Goal: Information Seeking & Learning: Check status

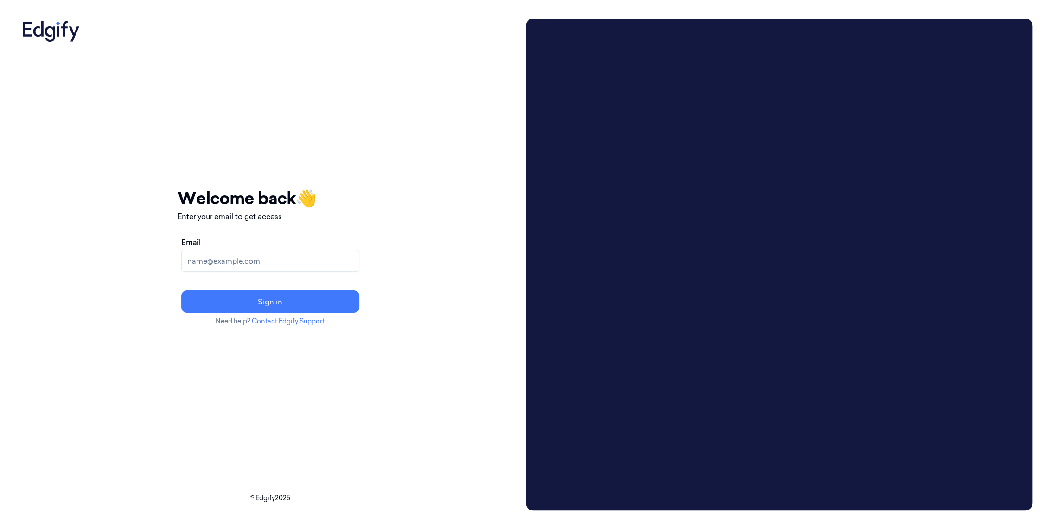
click at [281, 270] on input "Email" at bounding box center [270, 260] width 178 height 22
type input "adams.alexis@heb.com"
click at [295, 298] on button "Sign in" at bounding box center [270, 301] width 178 height 22
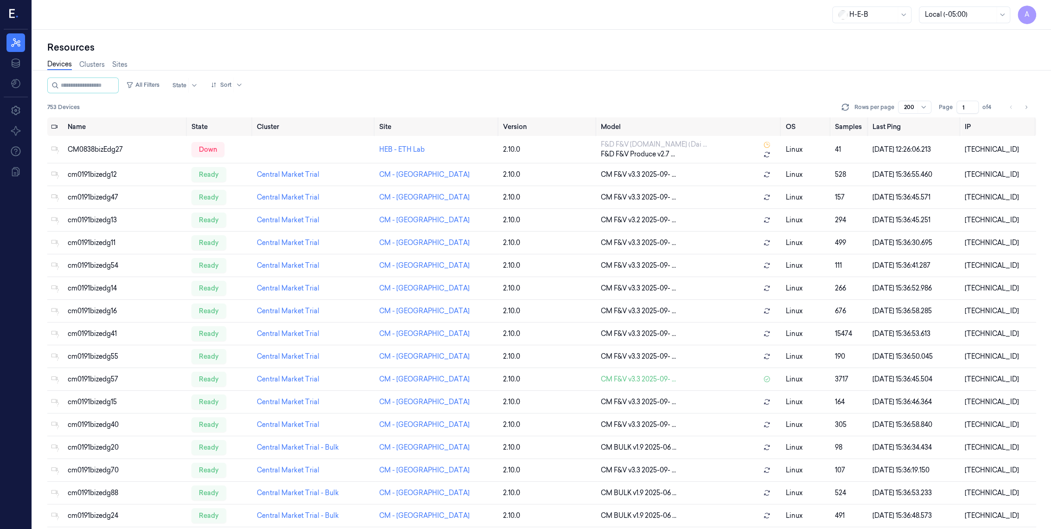
click at [95, 86] on input "string" at bounding box center [89, 85] width 56 height 15
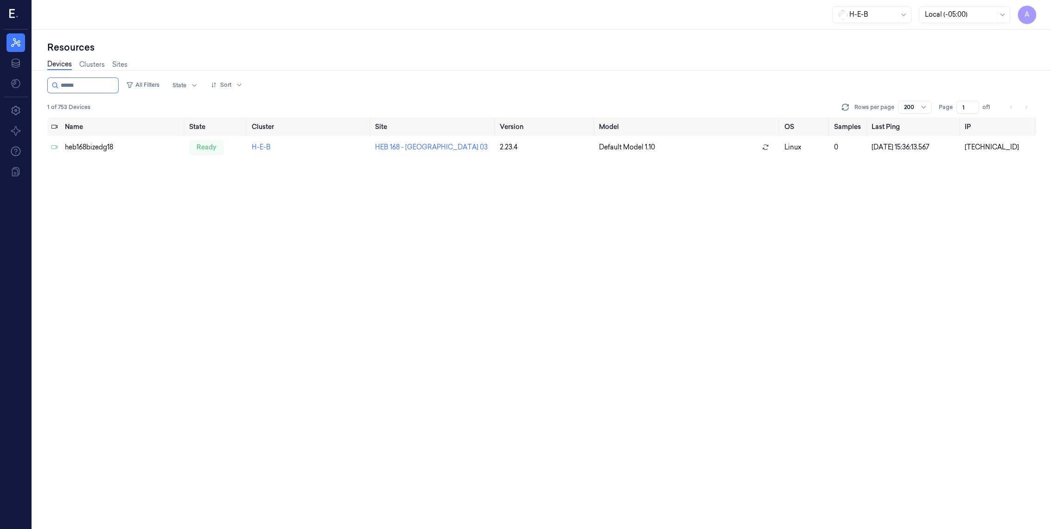
type input "******"
click at [977, 144] on div "[TECHNICAL_ID]" at bounding box center [999, 147] width 68 height 10
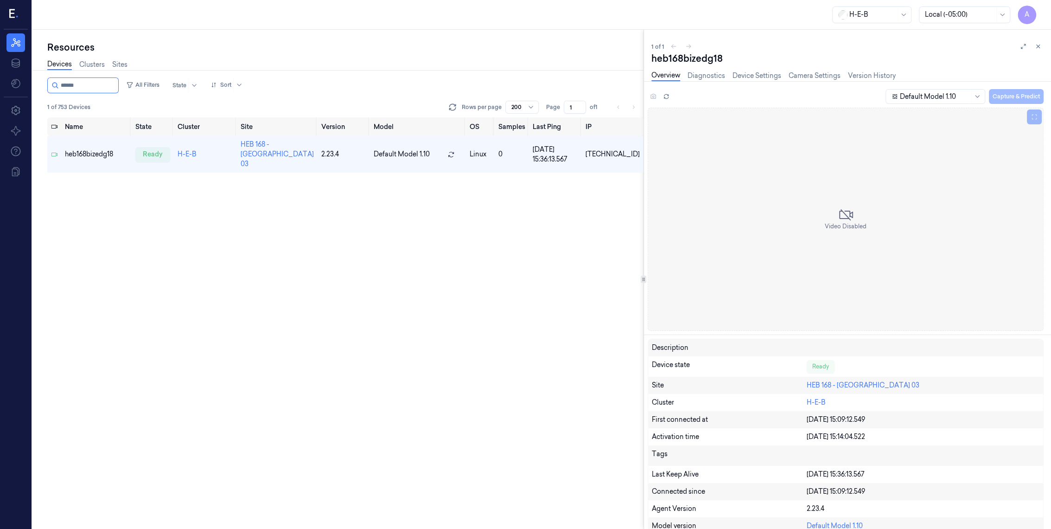
click at [1035, 51] on button at bounding box center [1038, 46] width 11 height 11
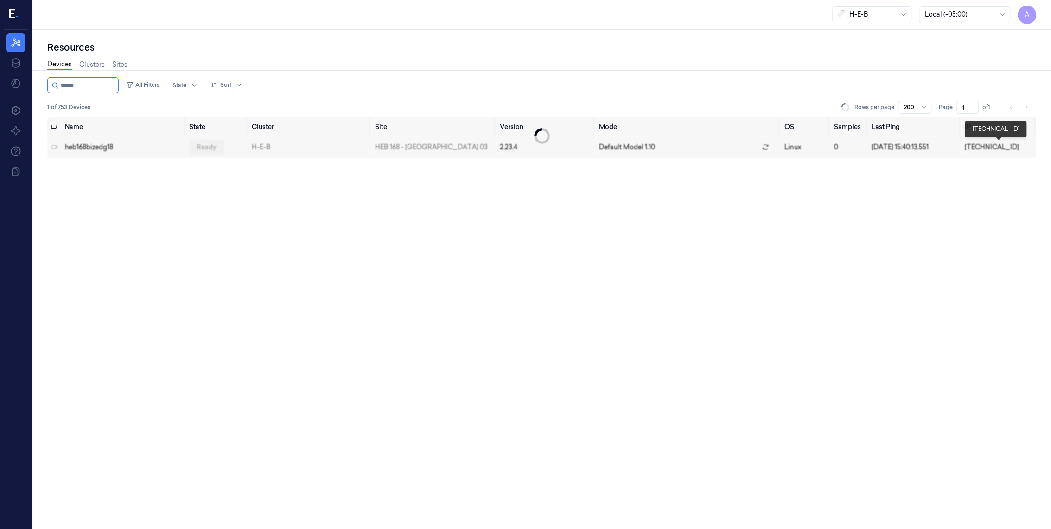
click at [965, 142] on div "[TECHNICAL_ID]" at bounding box center [999, 147] width 68 height 10
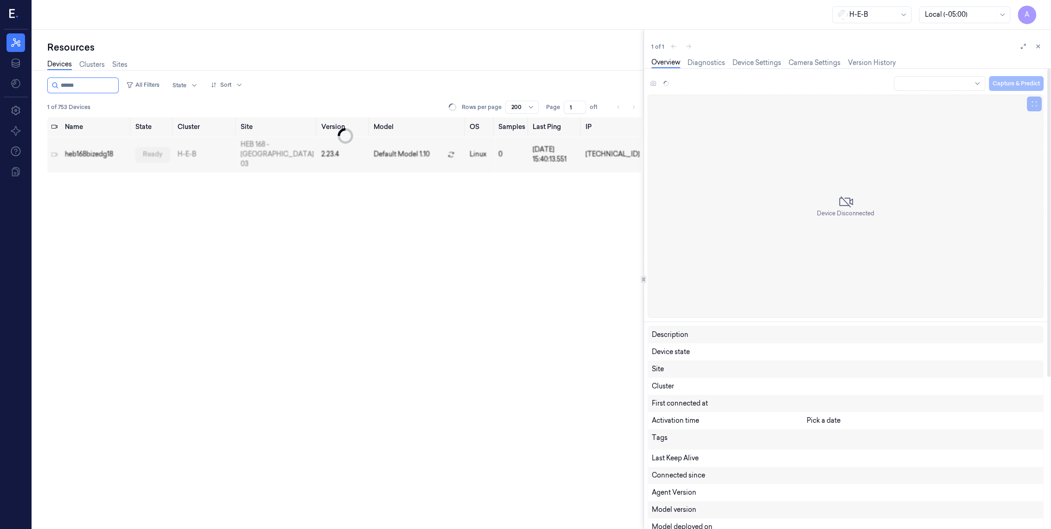
click at [1039, 46] on icon at bounding box center [1038, 46] width 6 height 6
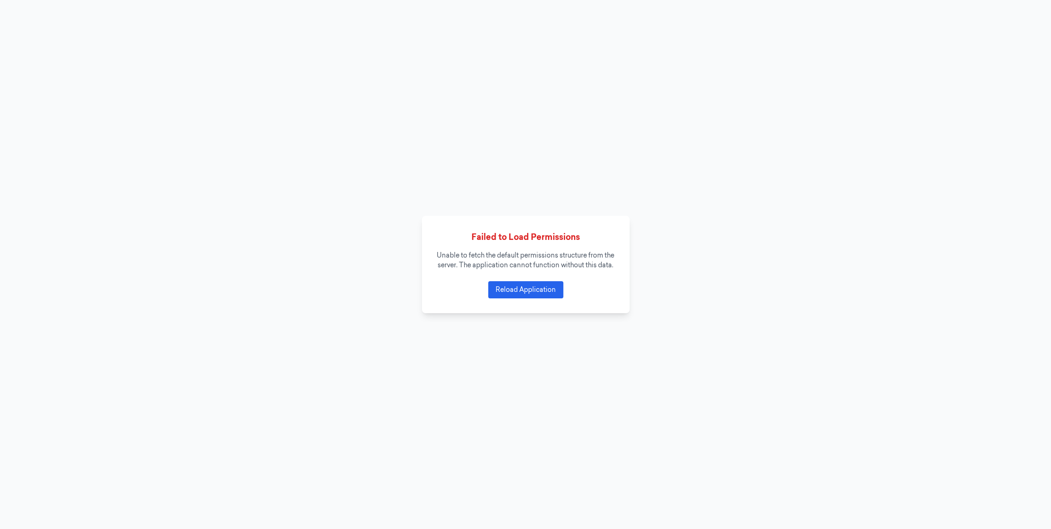
click at [523, 290] on button "Reload Application" at bounding box center [525, 289] width 75 height 17
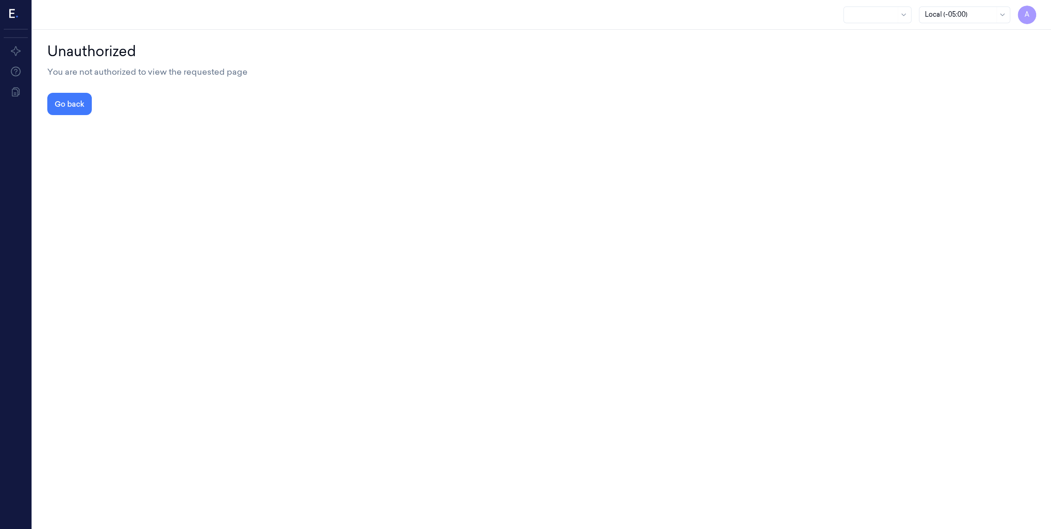
click at [60, 101] on button "Go back" at bounding box center [69, 104] width 45 height 22
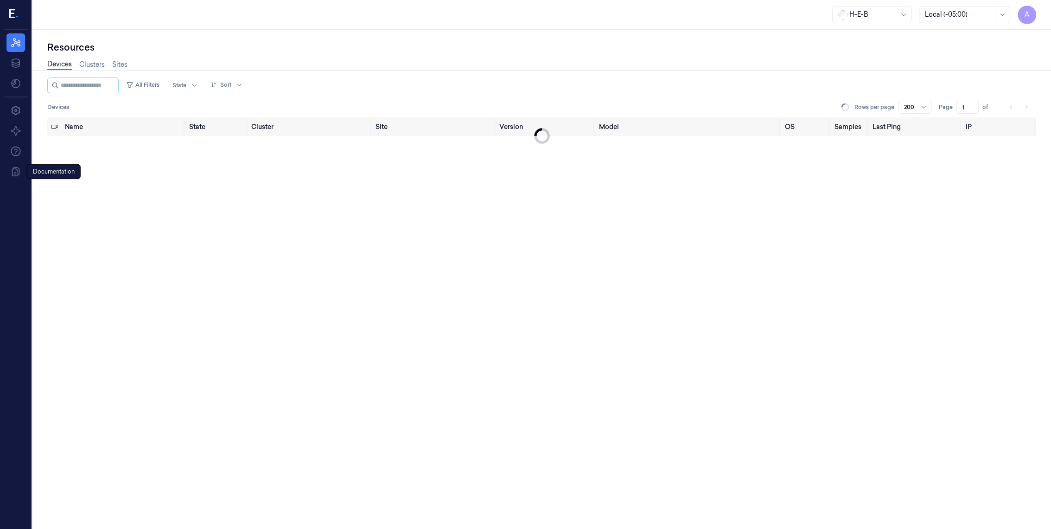
click at [15, 95] on div "Resources Data" at bounding box center [16, 63] width 32 height 67
click at [119, 61] on link "Sites" at bounding box center [119, 65] width 15 height 10
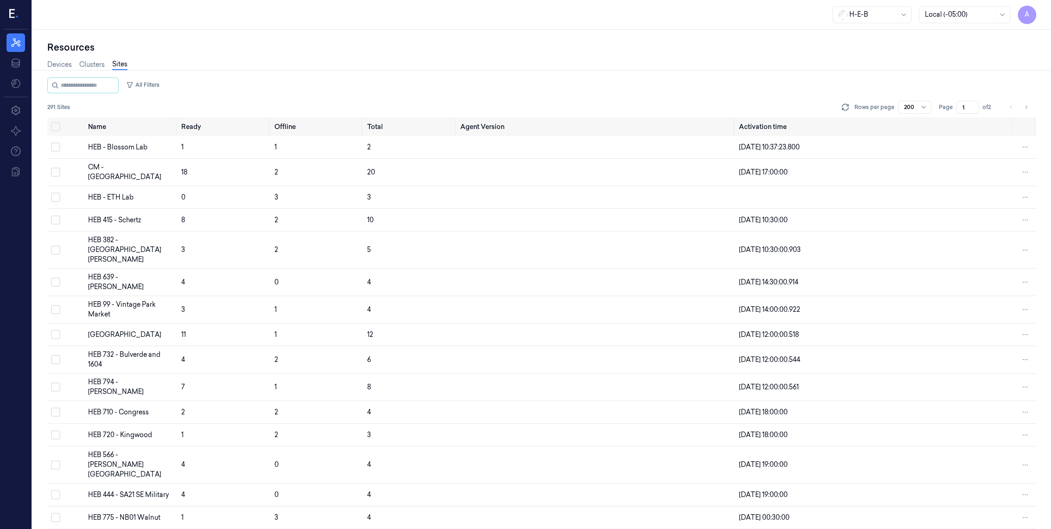
click at [85, 82] on input "string" at bounding box center [89, 85] width 56 height 15
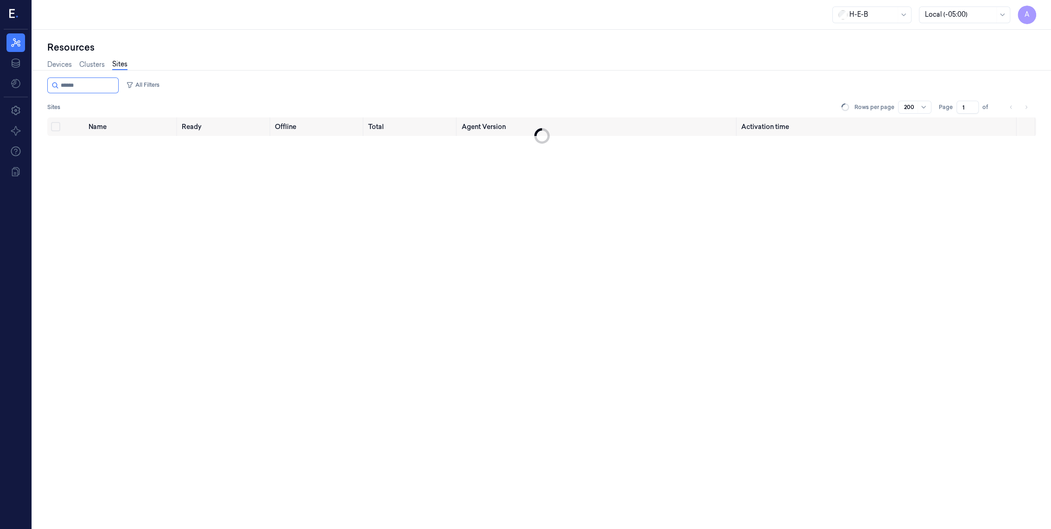
type input "******"
click at [62, 66] on link "Devices" at bounding box center [59, 65] width 25 height 10
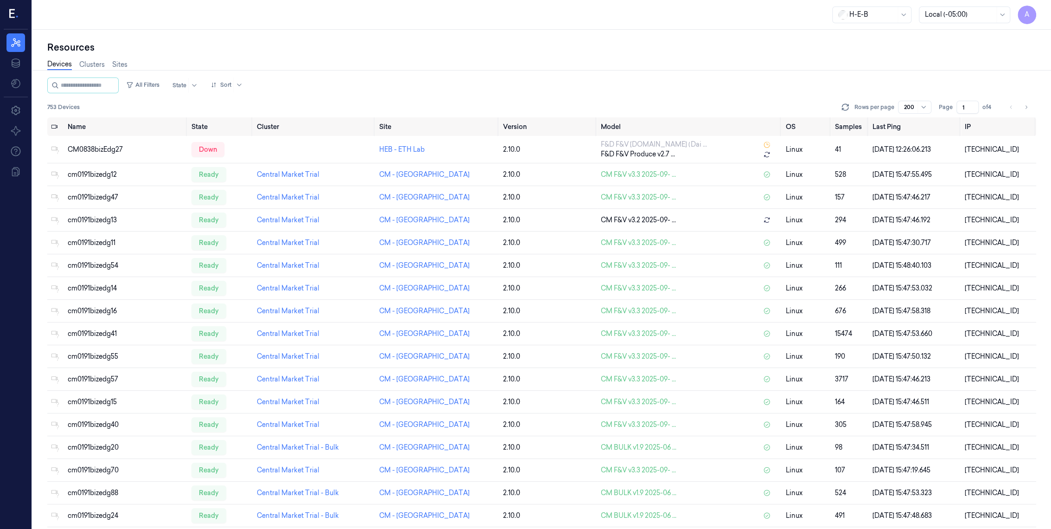
click at [91, 90] on input "string" at bounding box center [89, 85] width 56 height 15
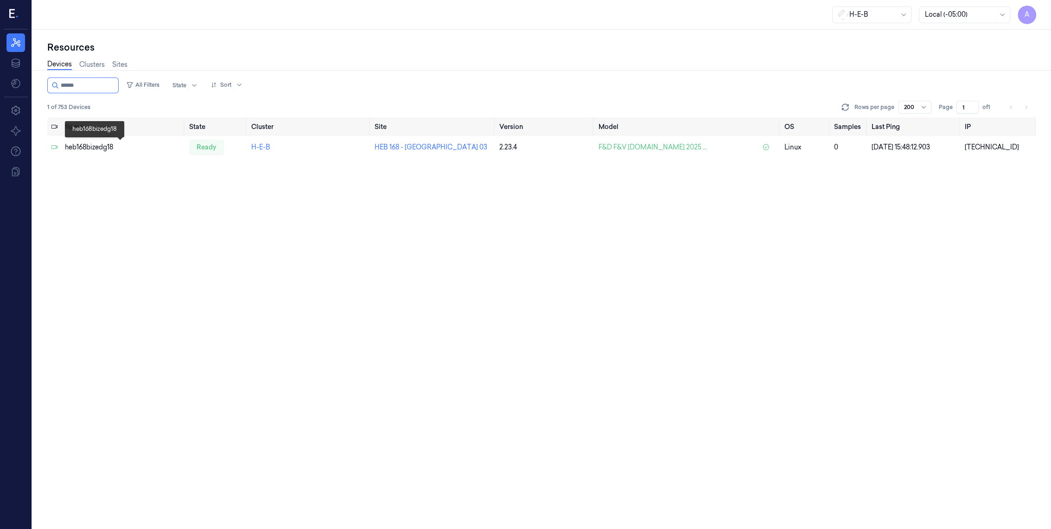
type input "******"
click at [95, 144] on div "heb168bizedg18" at bounding box center [123, 147] width 117 height 10
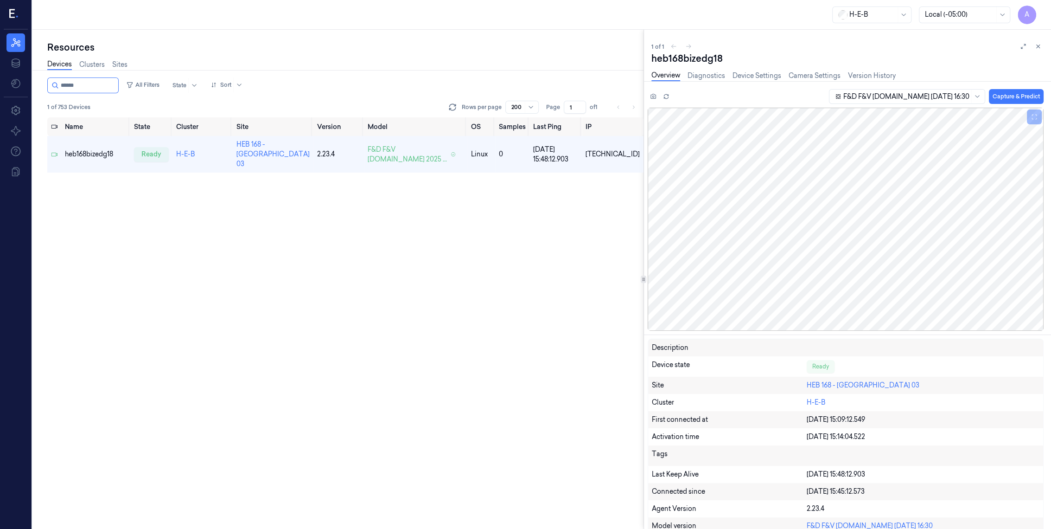
drag, startPoint x: 1040, startPoint y: 45, endPoint x: 1040, endPoint y: 39, distance: 6.5
click at [1040, 45] on icon at bounding box center [1038, 46] width 6 height 6
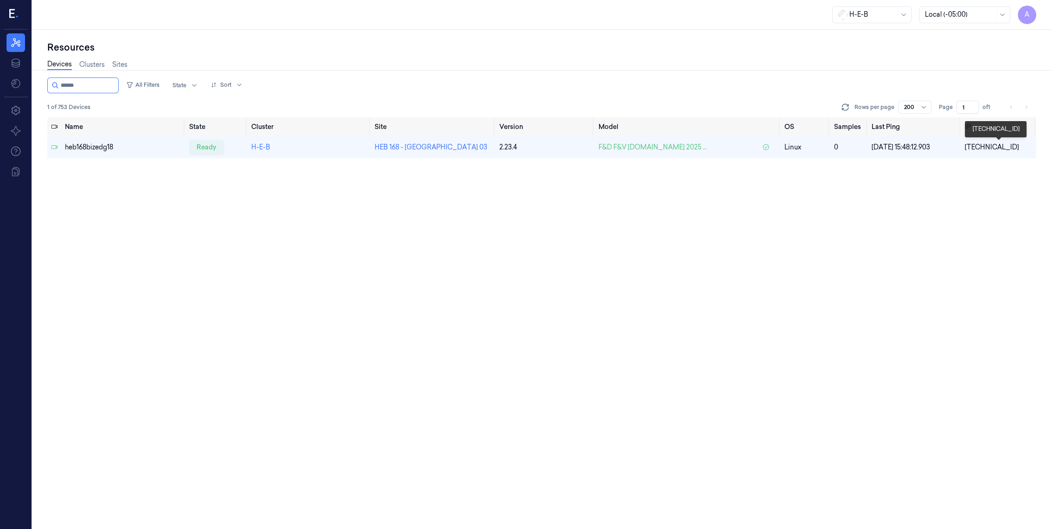
click at [979, 147] on div "[TECHNICAL_ID]" at bounding box center [999, 147] width 68 height 10
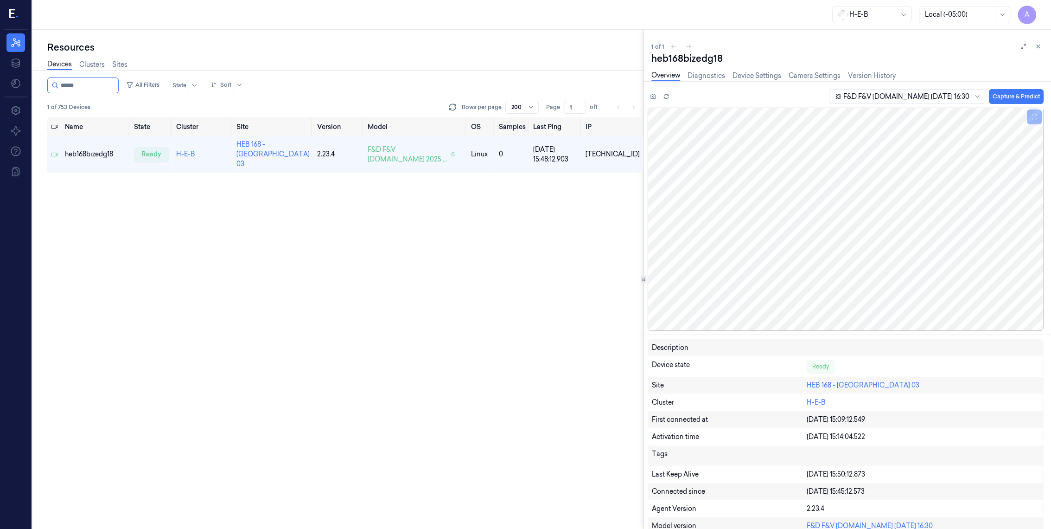
click at [1039, 44] on icon at bounding box center [1038, 46] width 6 height 6
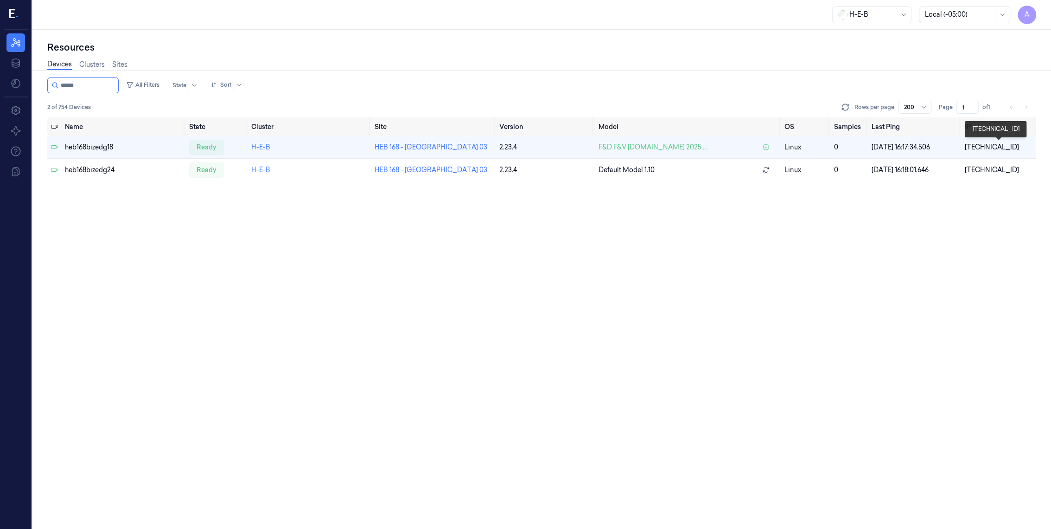
click at [977, 146] on div "[TECHNICAL_ID]" at bounding box center [999, 147] width 68 height 10
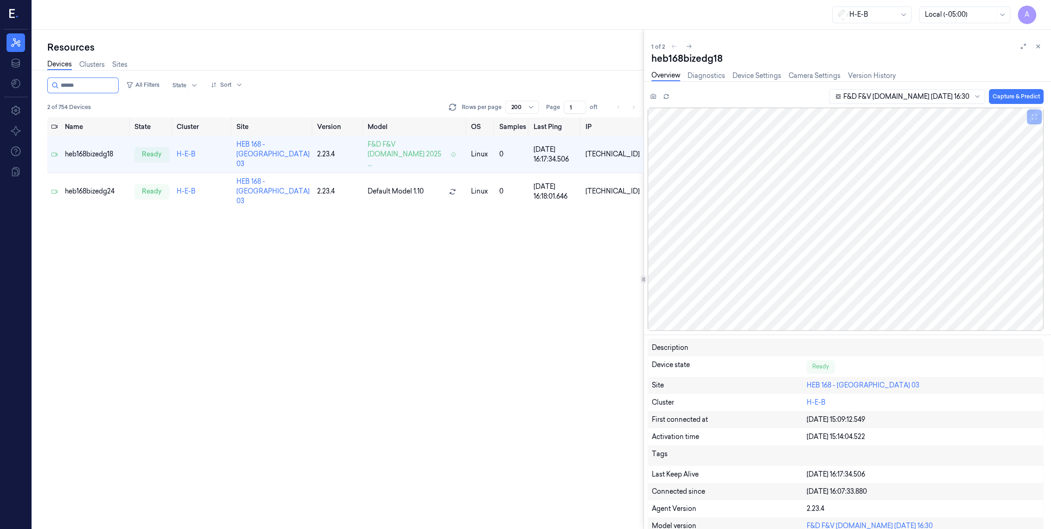
click at [1035, 38] on div "1 of 2 heb168bizedg18 Overview Diagnostics Device Settings Camera Settings Vers…" at bounding box center [847, 279] width 407 height 499
click at [1041, 47] on icon at bounding box center [1038, 46] width 6 height 6
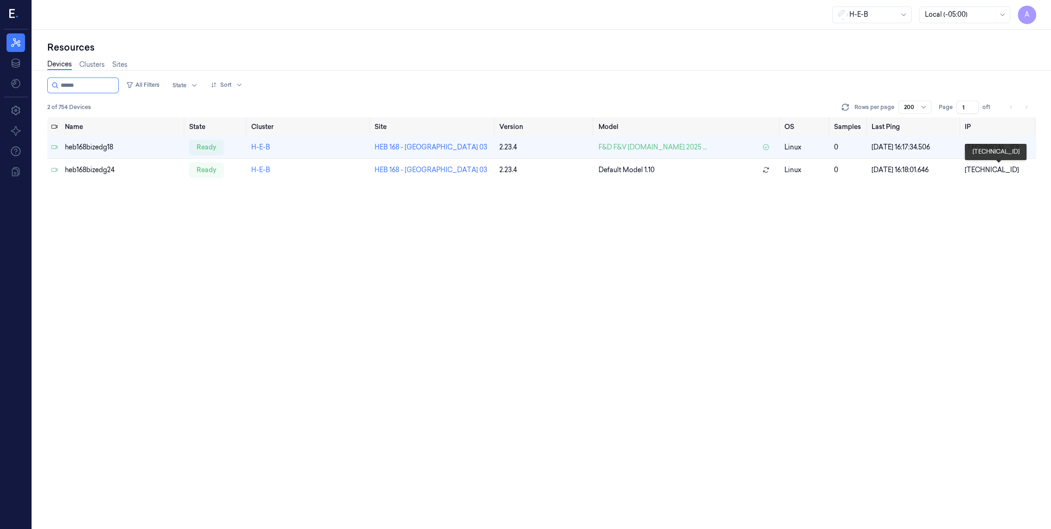
click at [982, 172] on div "[TECHNICAL_ID]" at bounding box center [999, 170] width 68 height 10
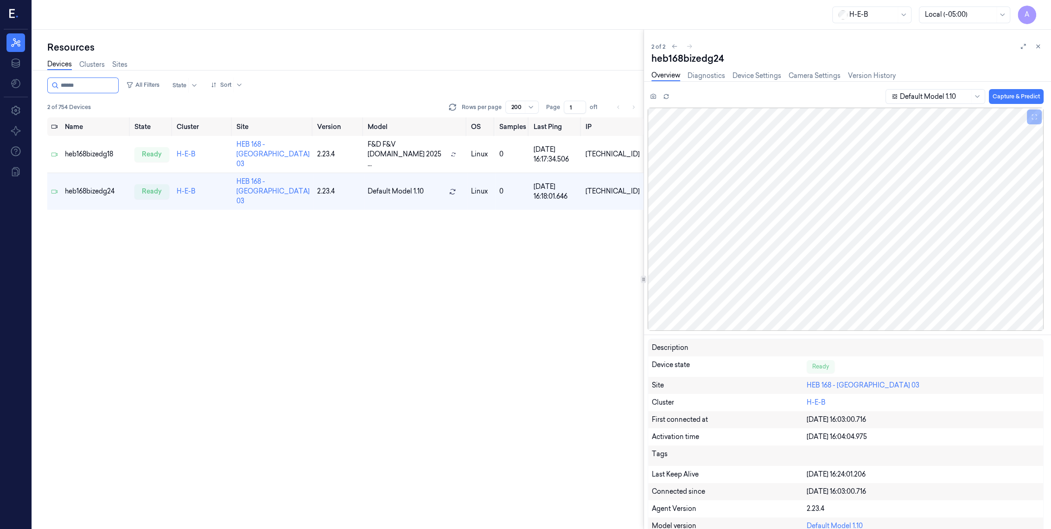
click at [1042, 44] on button at bounding box center [1038, 46] width 11 height 11
